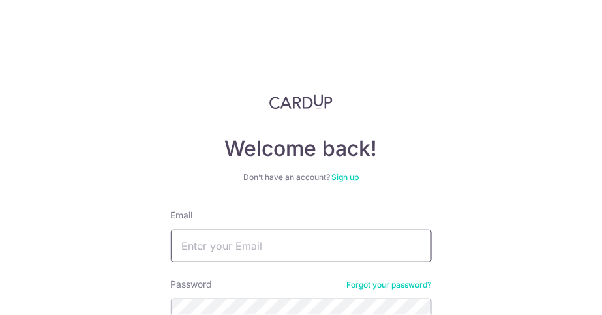
click at [289, 243] on input "Email" at bounding box center [301, 246] width 261 height 33
type input "[PERSON_NAME][EMAIL_ADDRESS][PERSON_NAME][DOMAIN_NAME]"
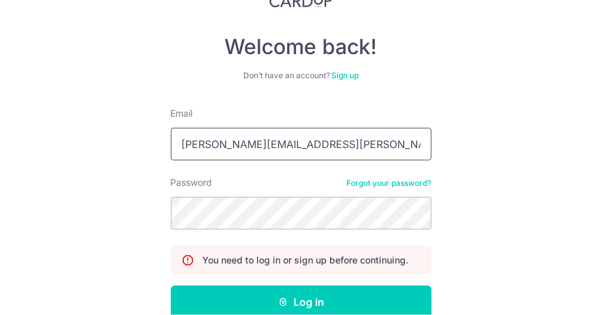
scroll to position [104, 0]
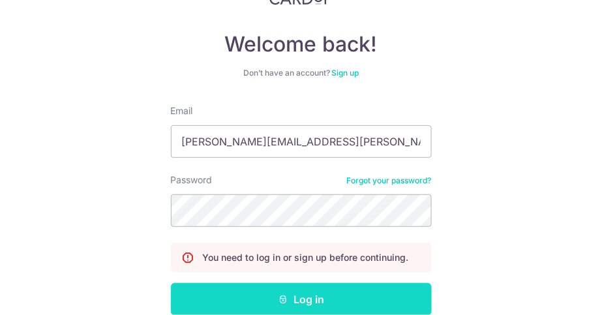
click at [315, 301] on button "Log in" at bounding box center [301, 299] width 261 height 33
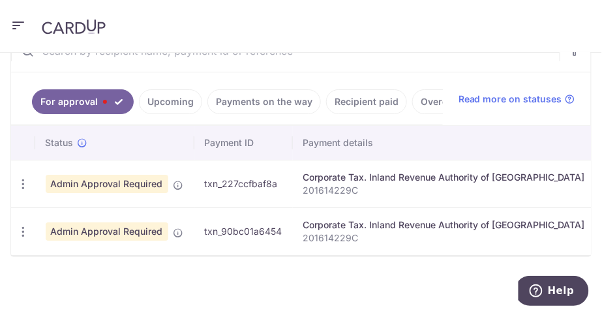
scroll to position [331, 0]
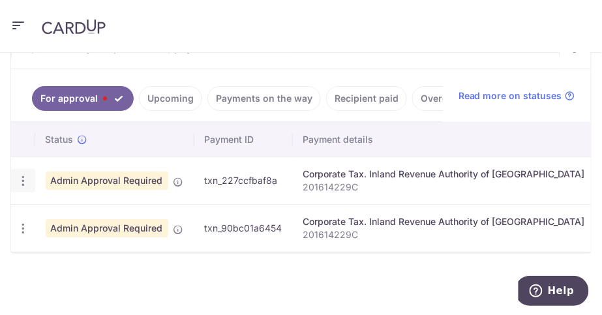
click at [25, 178] on icon "button" at bounding box center [23, 181] width 14 height 14
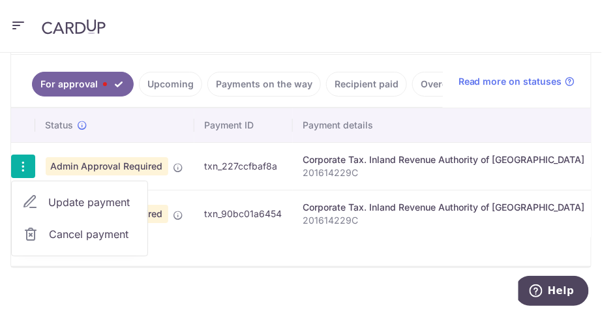
click at [68, 242] on span "Cancel payment" at bounding box center [92, 234] width 87 height 16
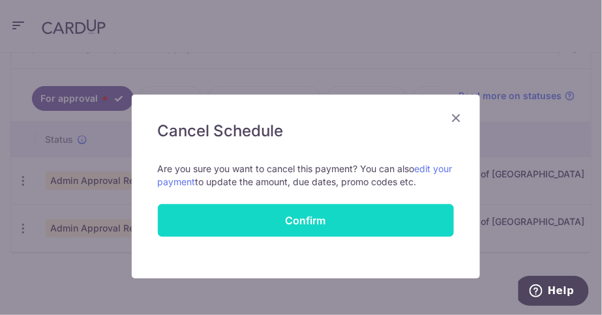
click at [308, 224] on input "Confirm" at bounding box center [306, 220] width 296 height 33
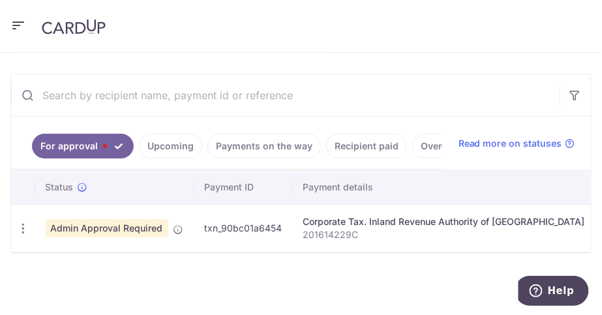
scroll to position [283, 0]
click at [23, 223] on icon "button" at bounding box center [23, 229] width 14 height 14
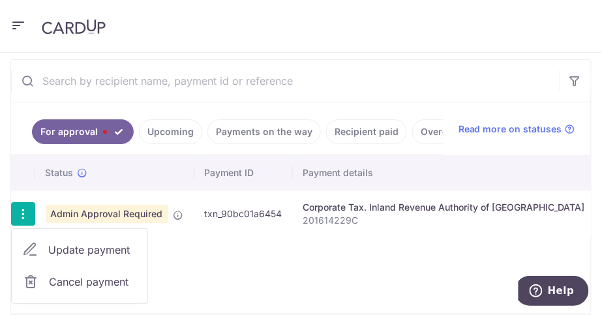
click at [101, 290] on span "Cancel payment" at bounding box center [92, 282] width 87 height 16
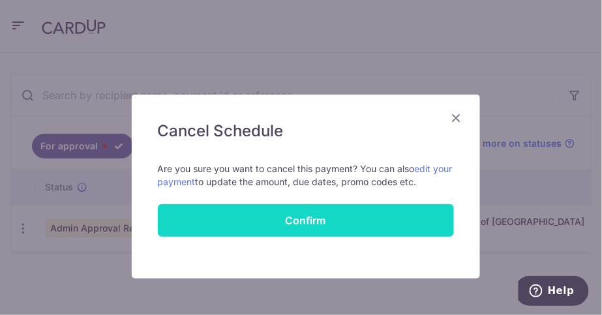
click at [296, 224] on input "Confirm" at bounding box center [306, 220] width 296 height 33
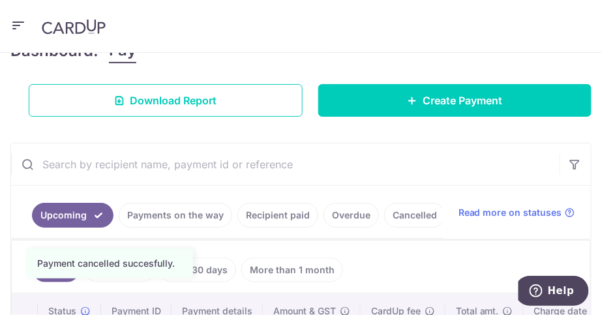
scroll to position [170, 0]
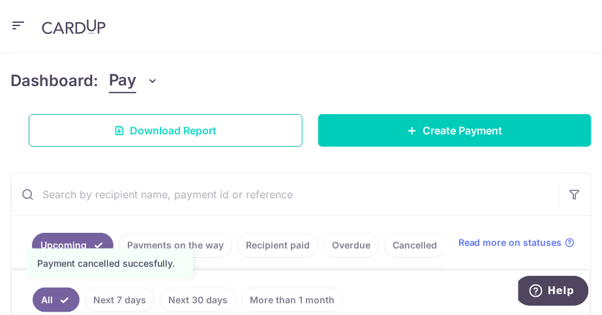
click at [204, 131] on span "Download Report" at bounding box center [173, 131] width 87 height 16
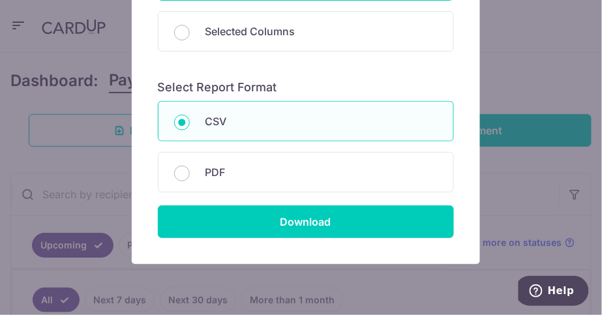
scroll to position [264, 0]
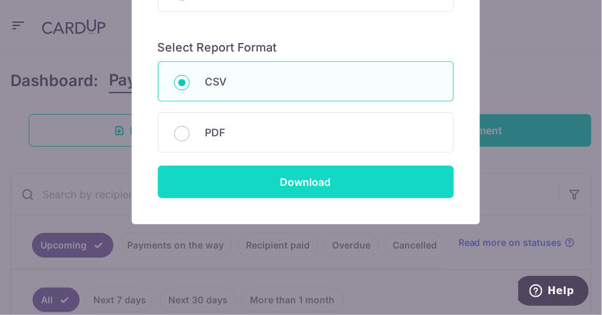
click at [317, 179] on input "Download" at bounding box center [306, 182] width 296 height 33
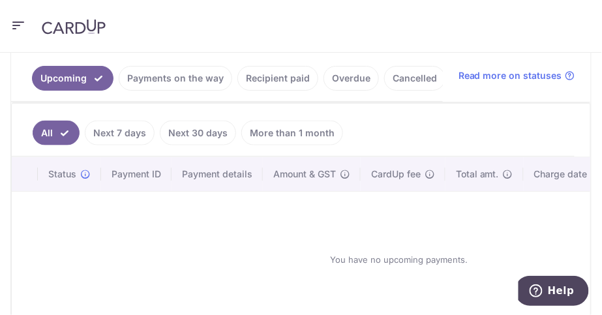
scroll to position [341, 0]
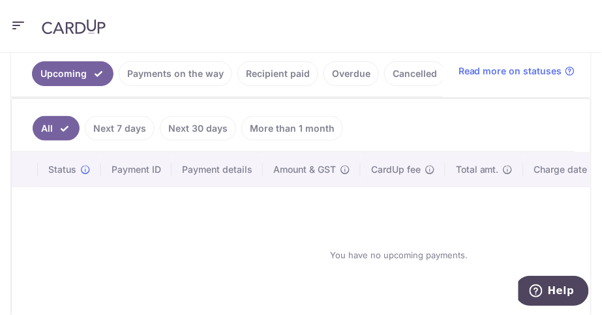
click at [20, 18] on icon "button" at bounding box center [18, 25] width 16 height 16
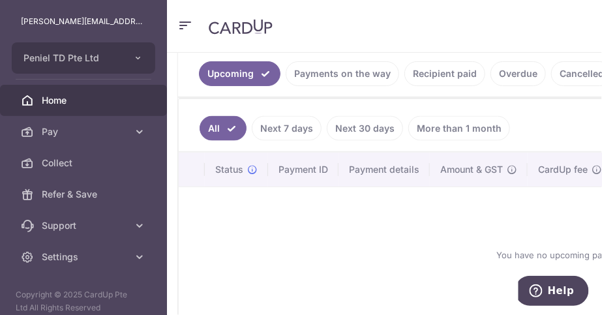
scroll to position [40, 0]
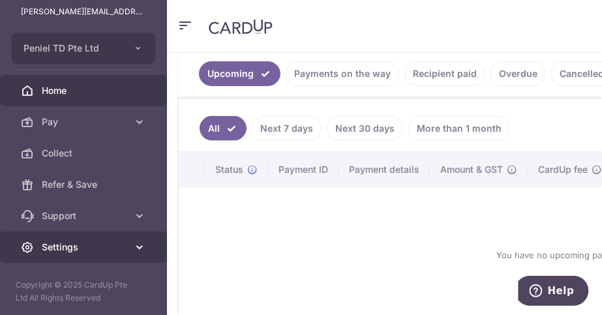
click at [84, 247] on span "Settings" at bounding box center [85, 247] width 86 height 13
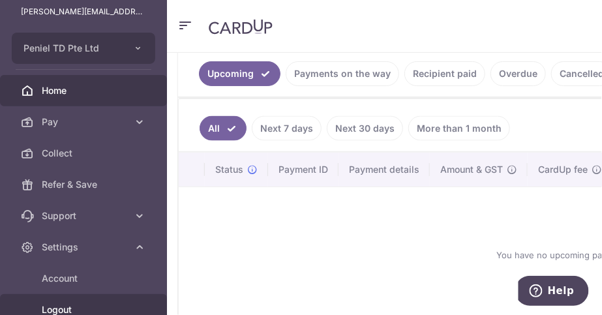
click at [61, 307] on span "Logout" at bounding box center [85, 309] width 86 height 13
